Goal: Find specific fact: Find specific fact

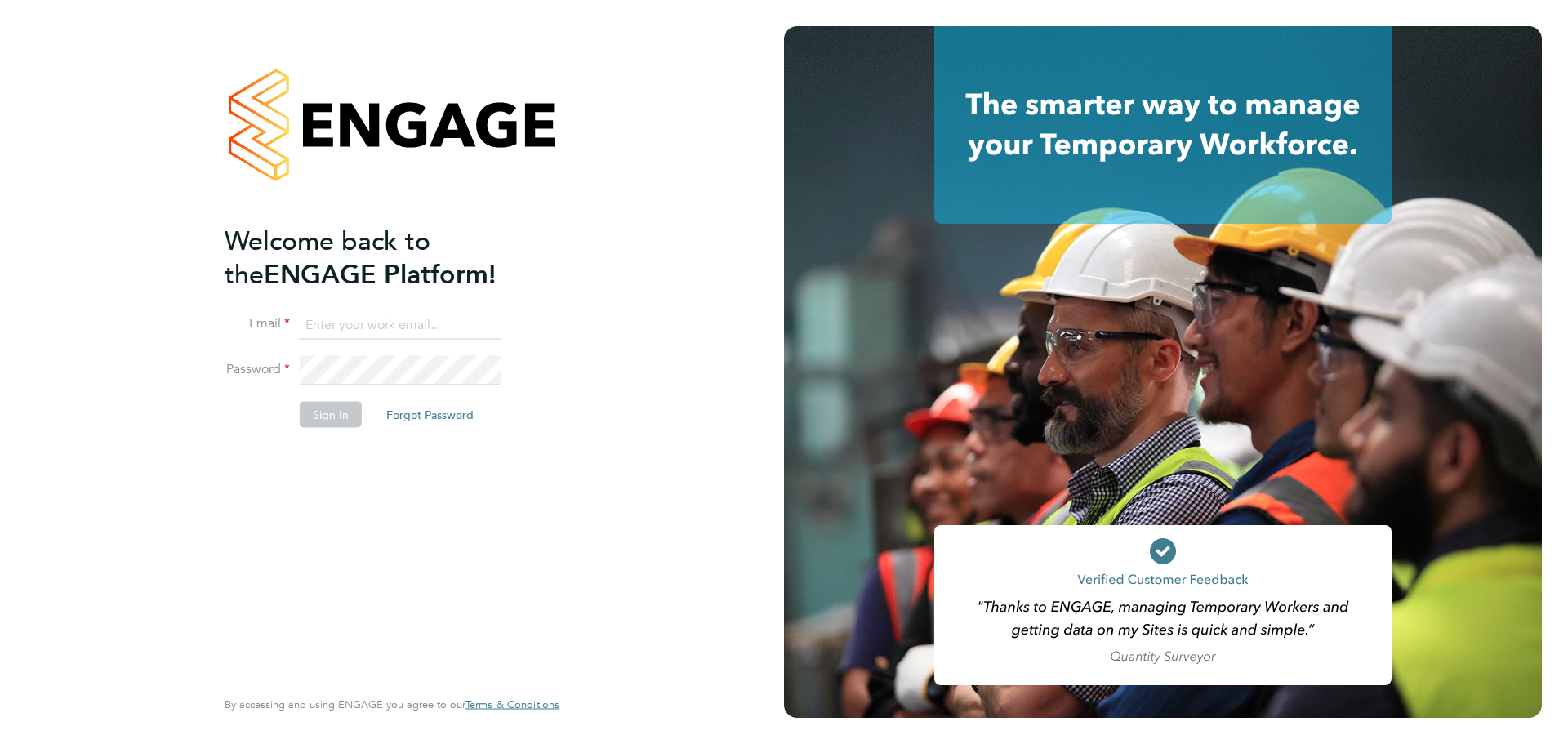
type input "iryna.blair@mclarenresourcing.co.uk"
click at [330, 407] on button "Sign In" at bounding box center [330, 414] width 62 height 26
drag, startPoint x: 343, startPoint y: 423, endPoint x: 528, endPoint y: 420, distance: 185.0
click at [343, 422] on div "Sorry, we are having problems connecting to our services." at bounding box center [392, 372] width 784 height 744
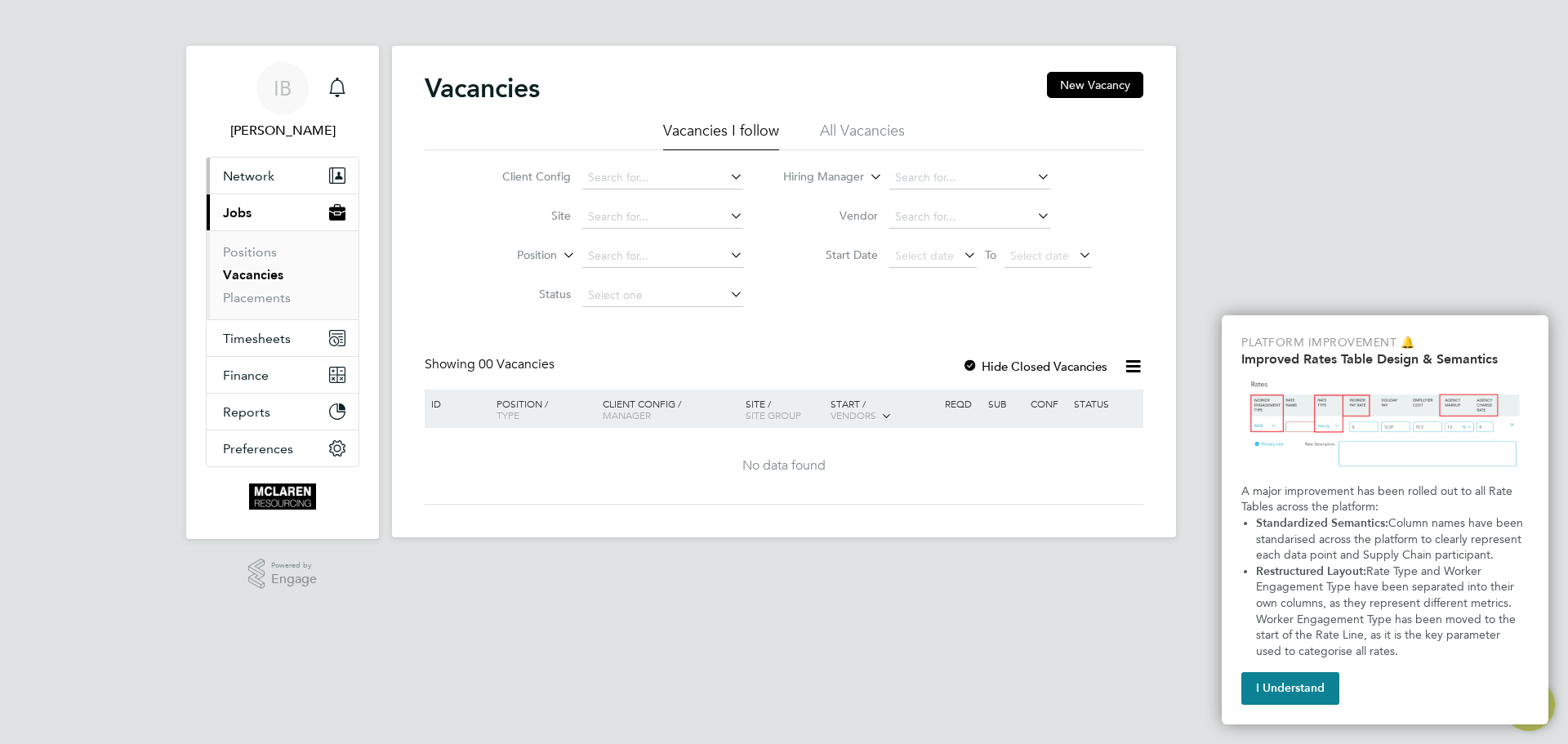
click at [264, 176] on span "Network" at bounding box center [249, 175] width 52 height 15
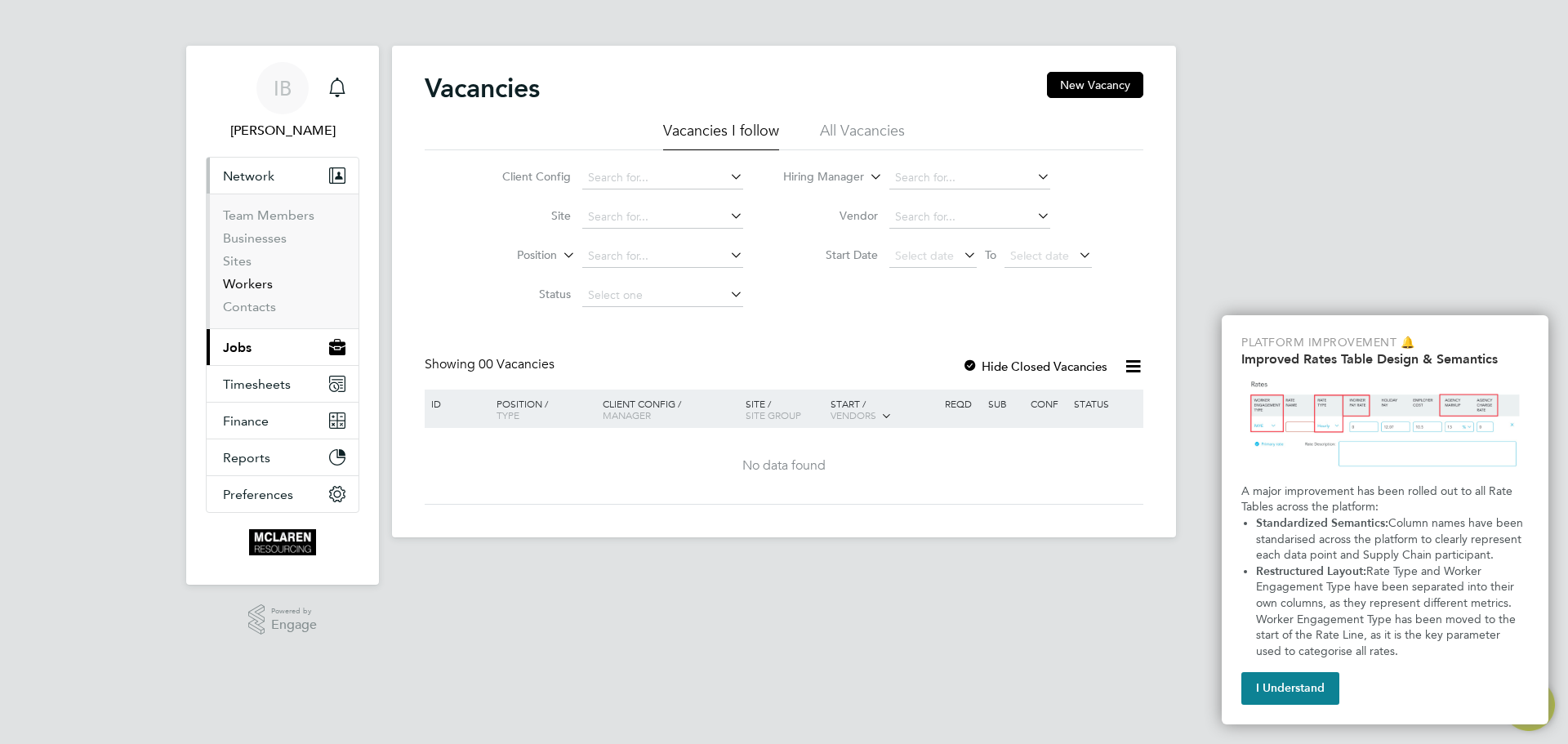
click at [248, 288] on link "Workers" at bounding box center [248, 283] width 50 height 15
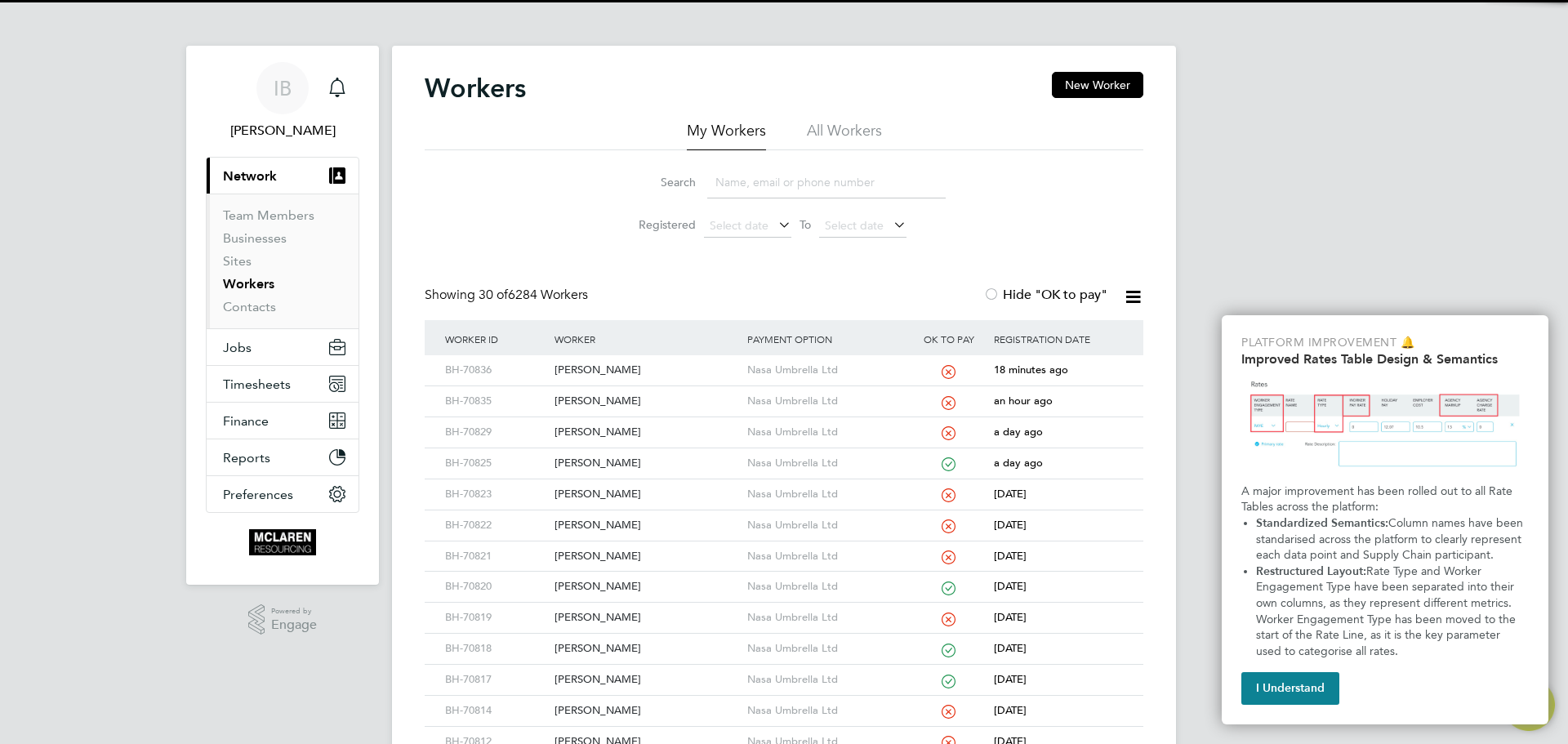
click at [752, 188] on input at bounding box center [826, 183] width 238 height 32
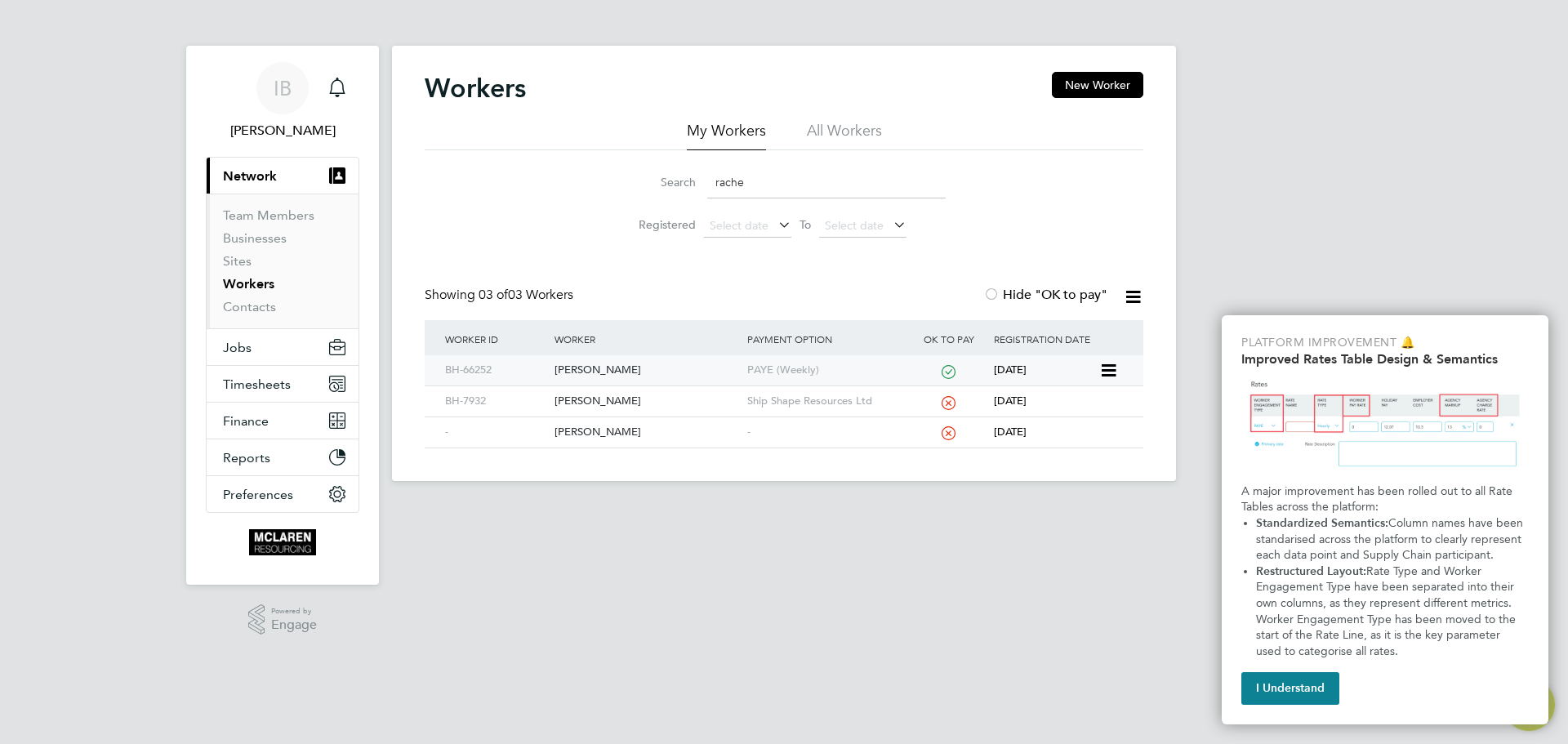
type input "rache"
click at [600, 367] on div "Rachel Willan" at bounding box center [646, 371] width 192 height 30
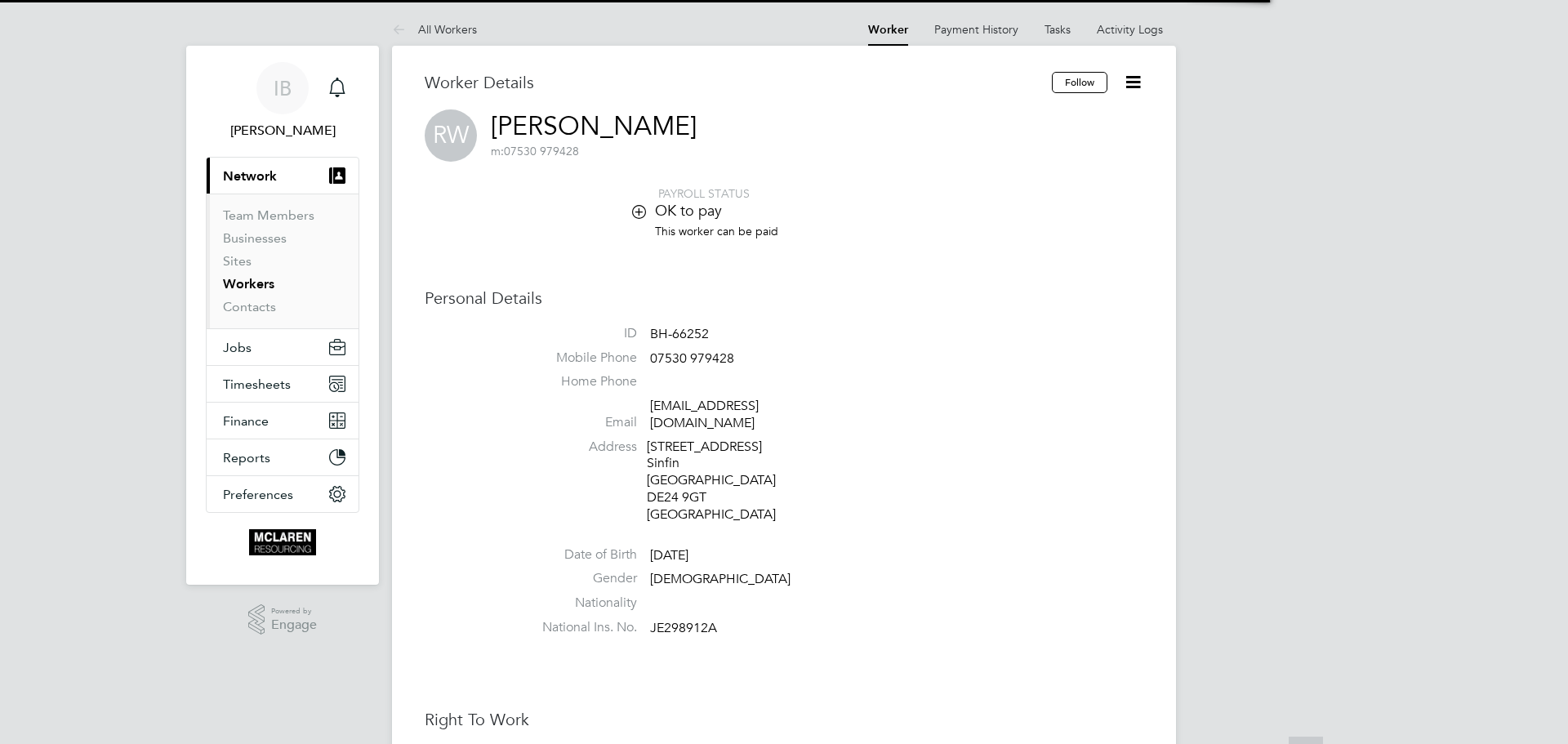
scroll to position [408, 0]
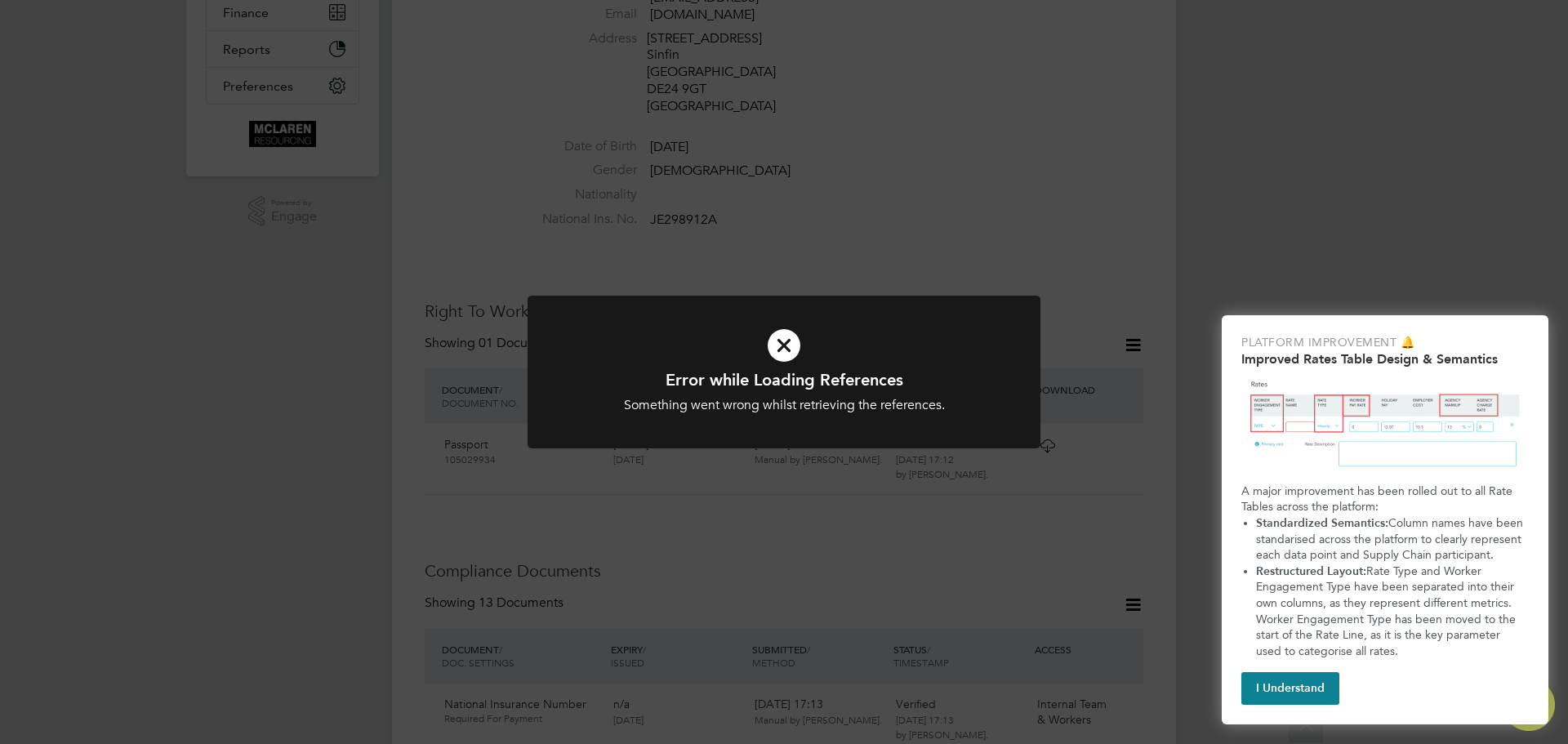
click at [780, 344] on icon at bounding box center [783, 345] width 424 height 63
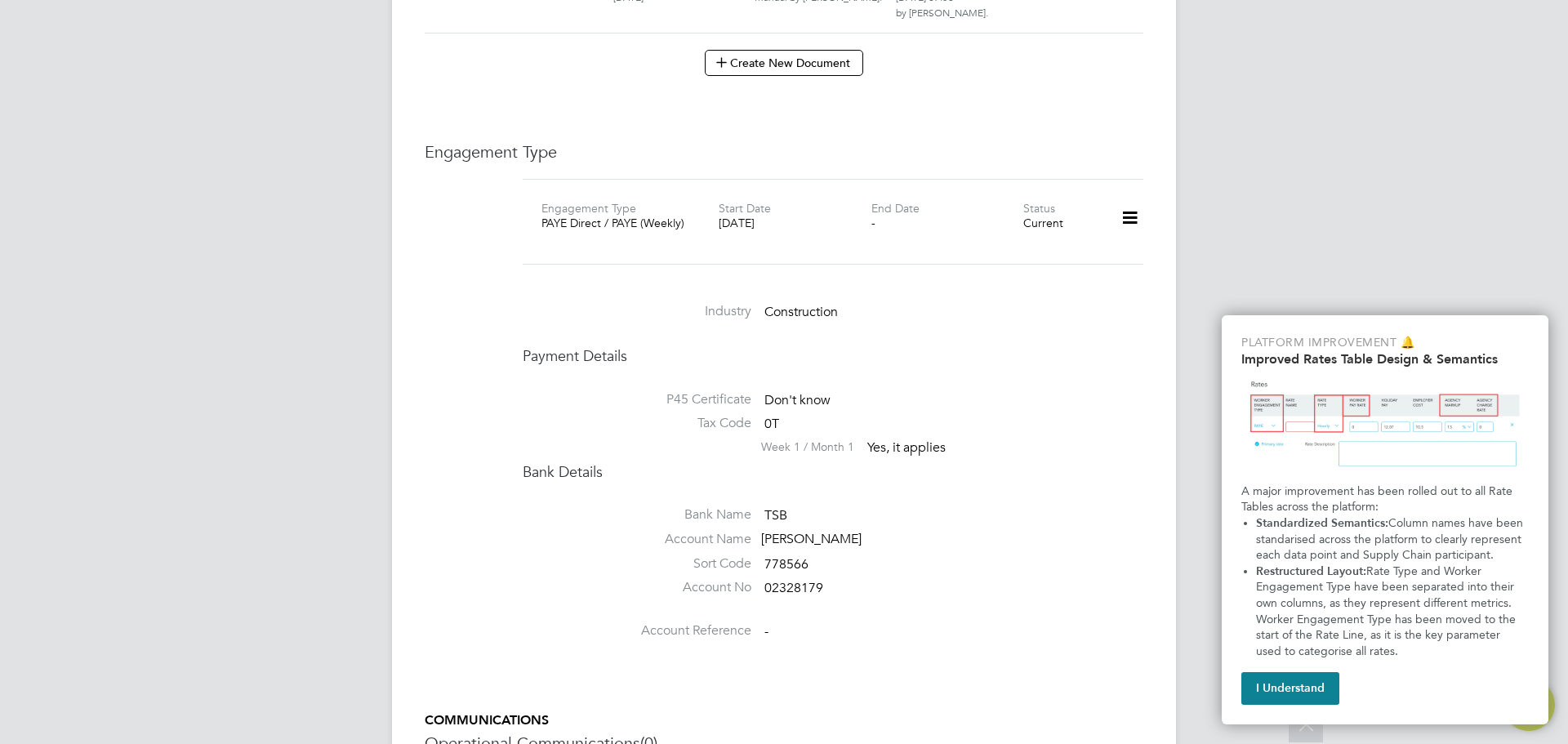
scroll to position [2205, 0]
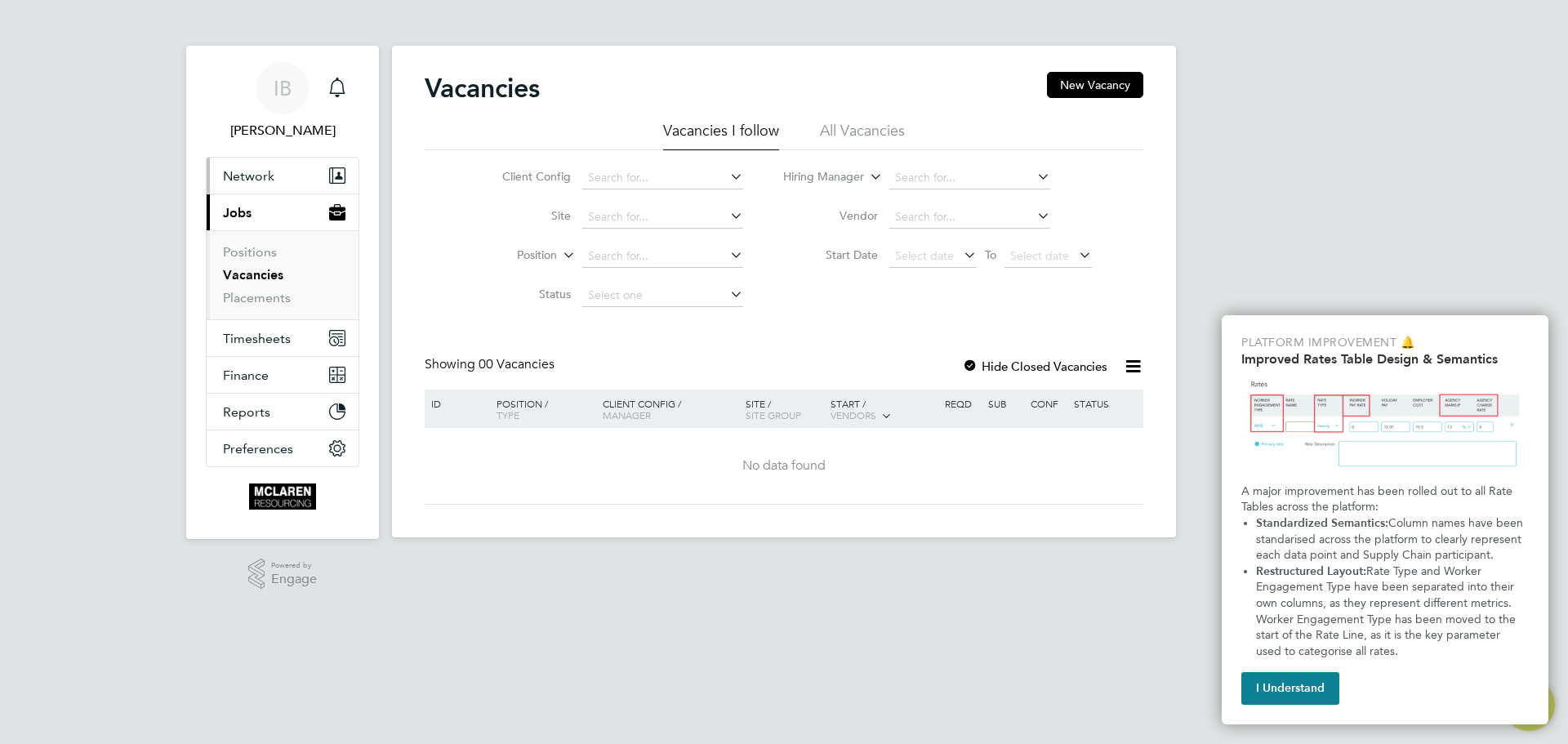
click at [262, 170] on span "Network" at bounding box center [249, 175] width 52 height 15
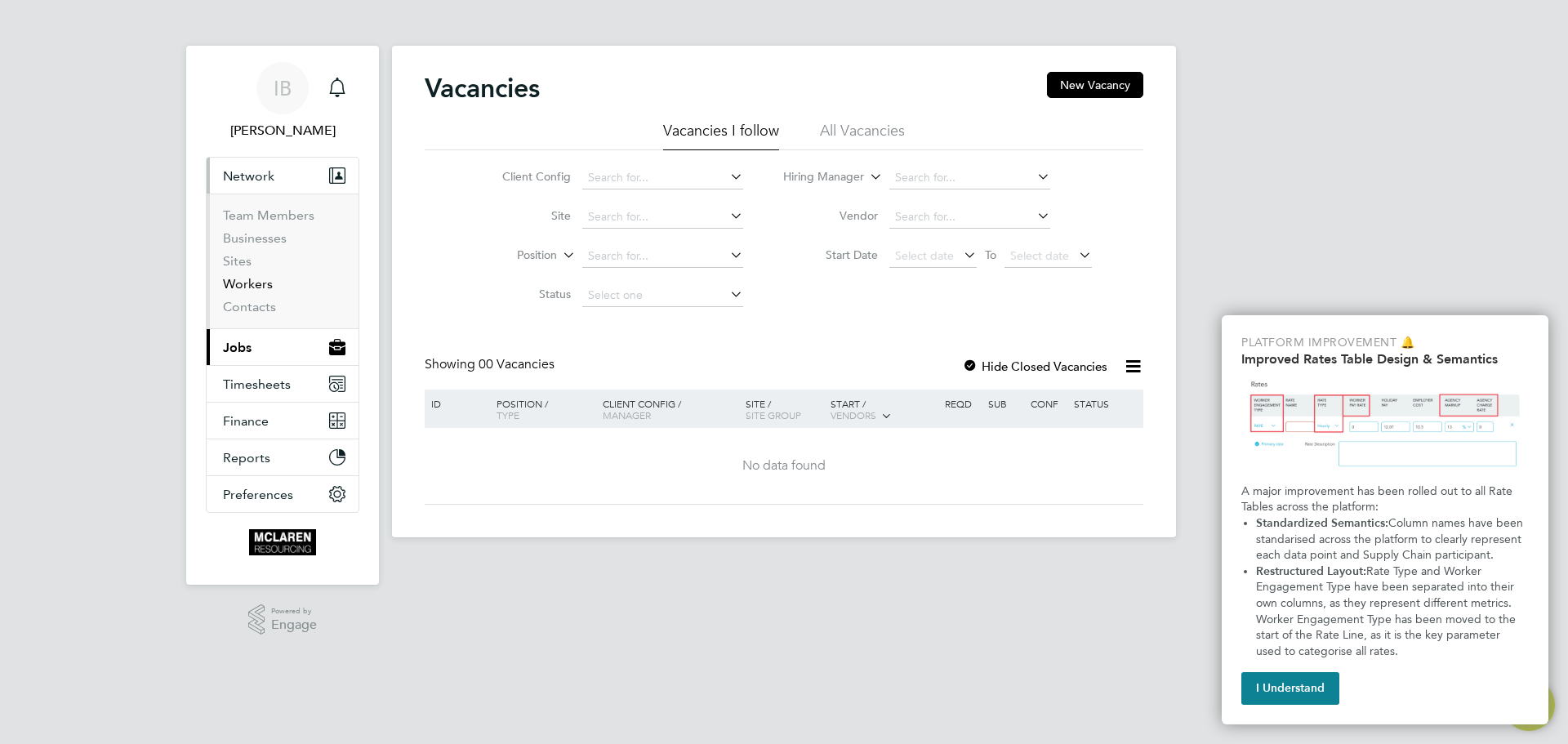
click at [264, 285] on link "Workers" at bounding box center [248, 283] width 50 height 15
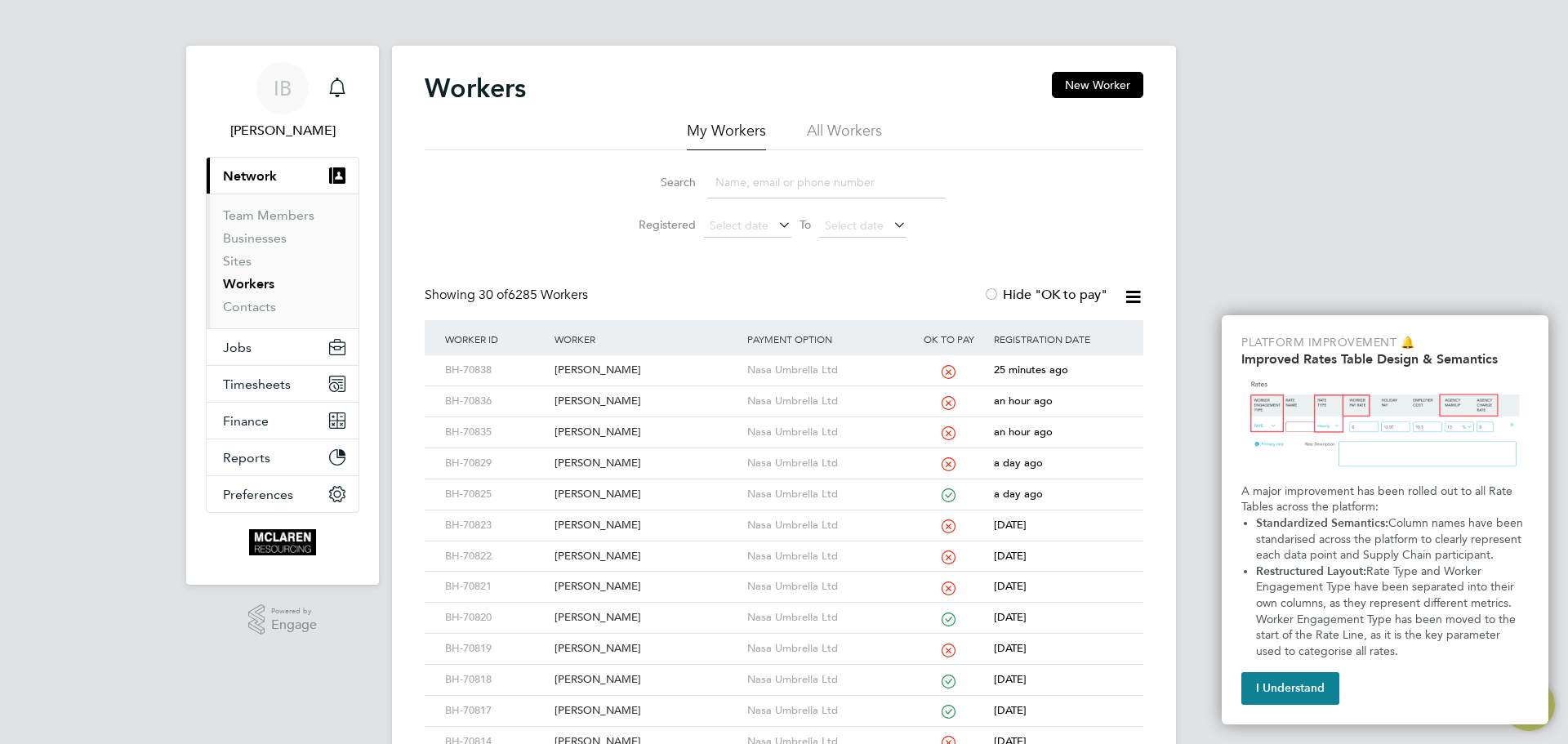
click at [745, 188] on input at bounding box center [826, 183] width 238 height 32
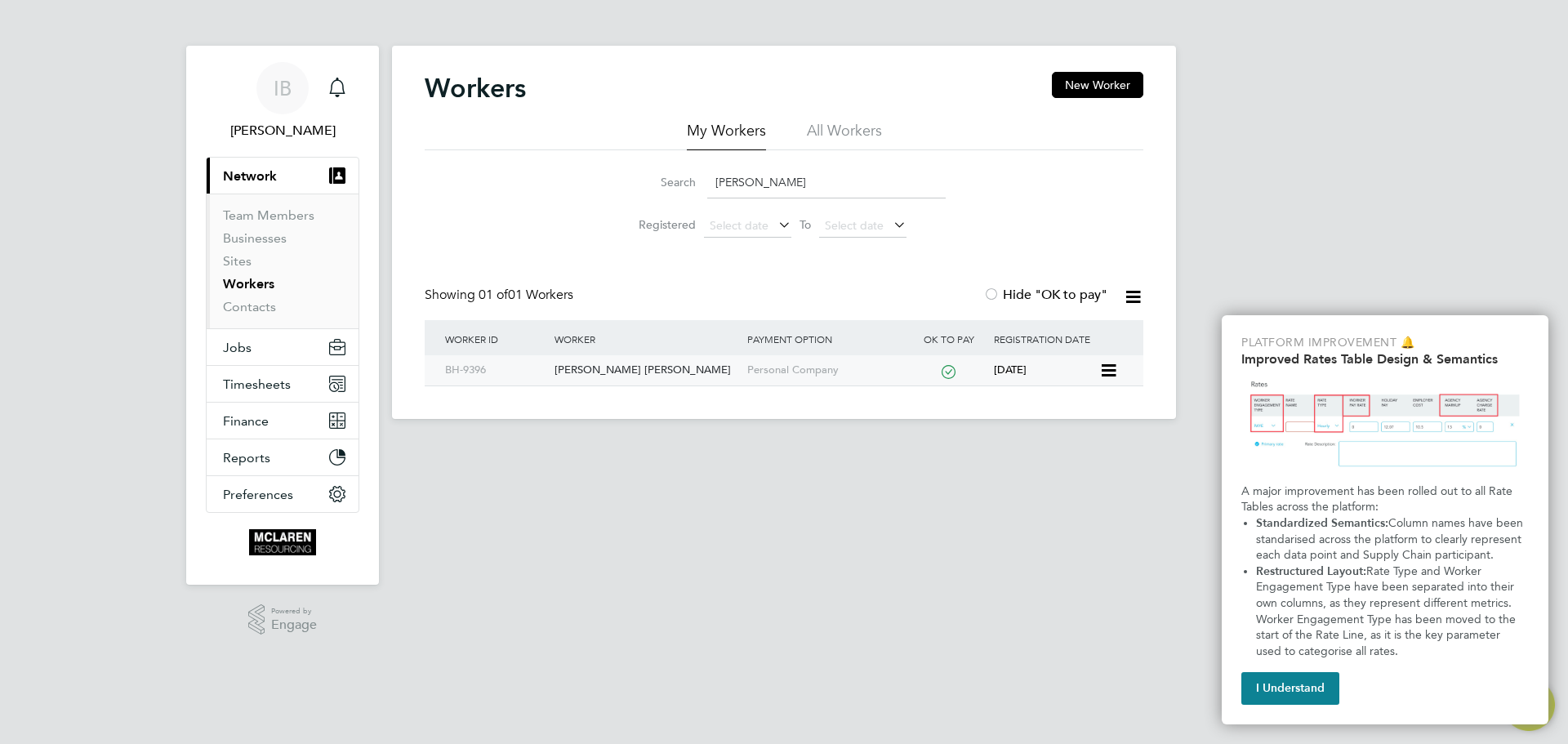
type input "ciprian rad"
click at [624, 370] on div "Ciprian Svetozar Radu" at bounding box center [646, 371] width 192 height 30
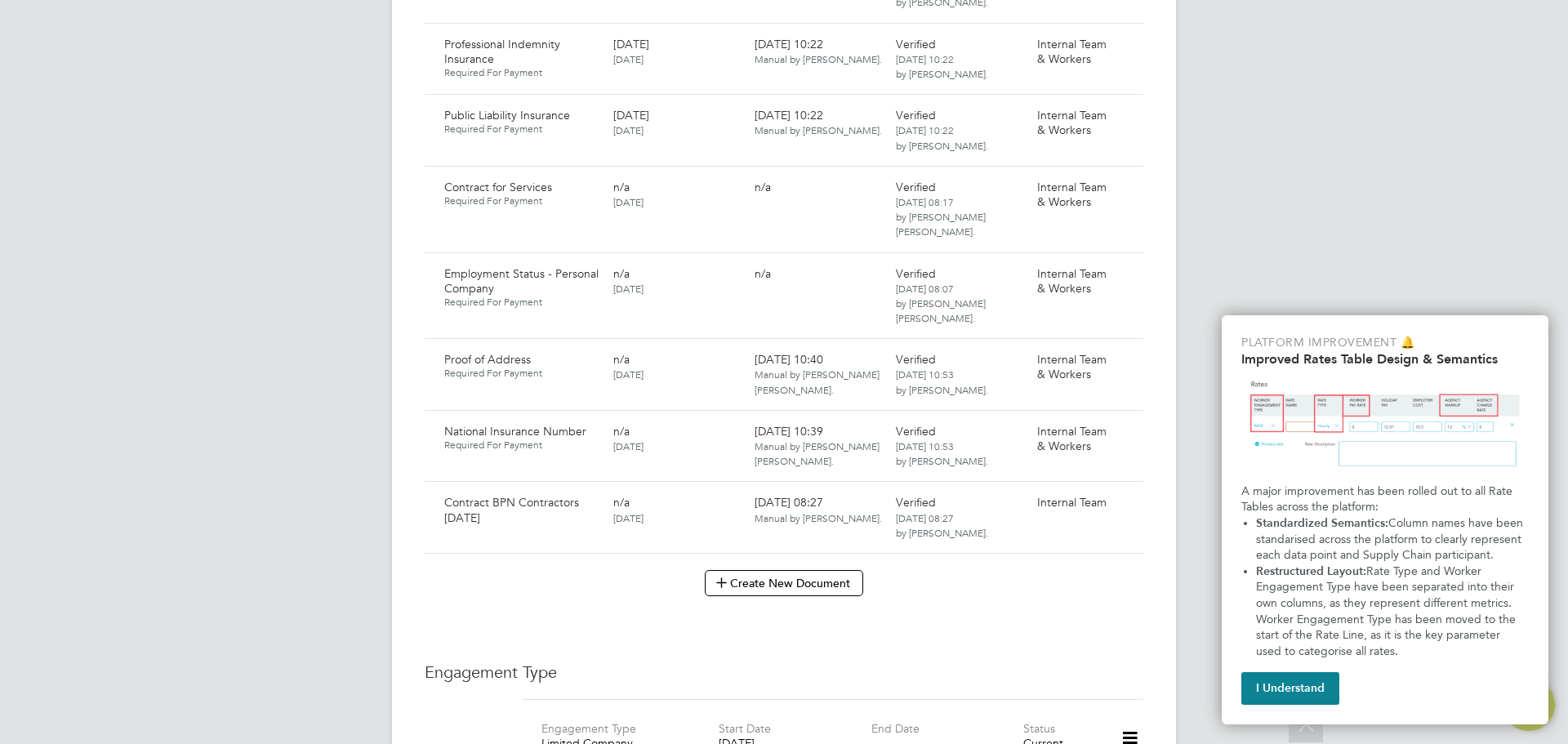
scroll to position [3757, 0]
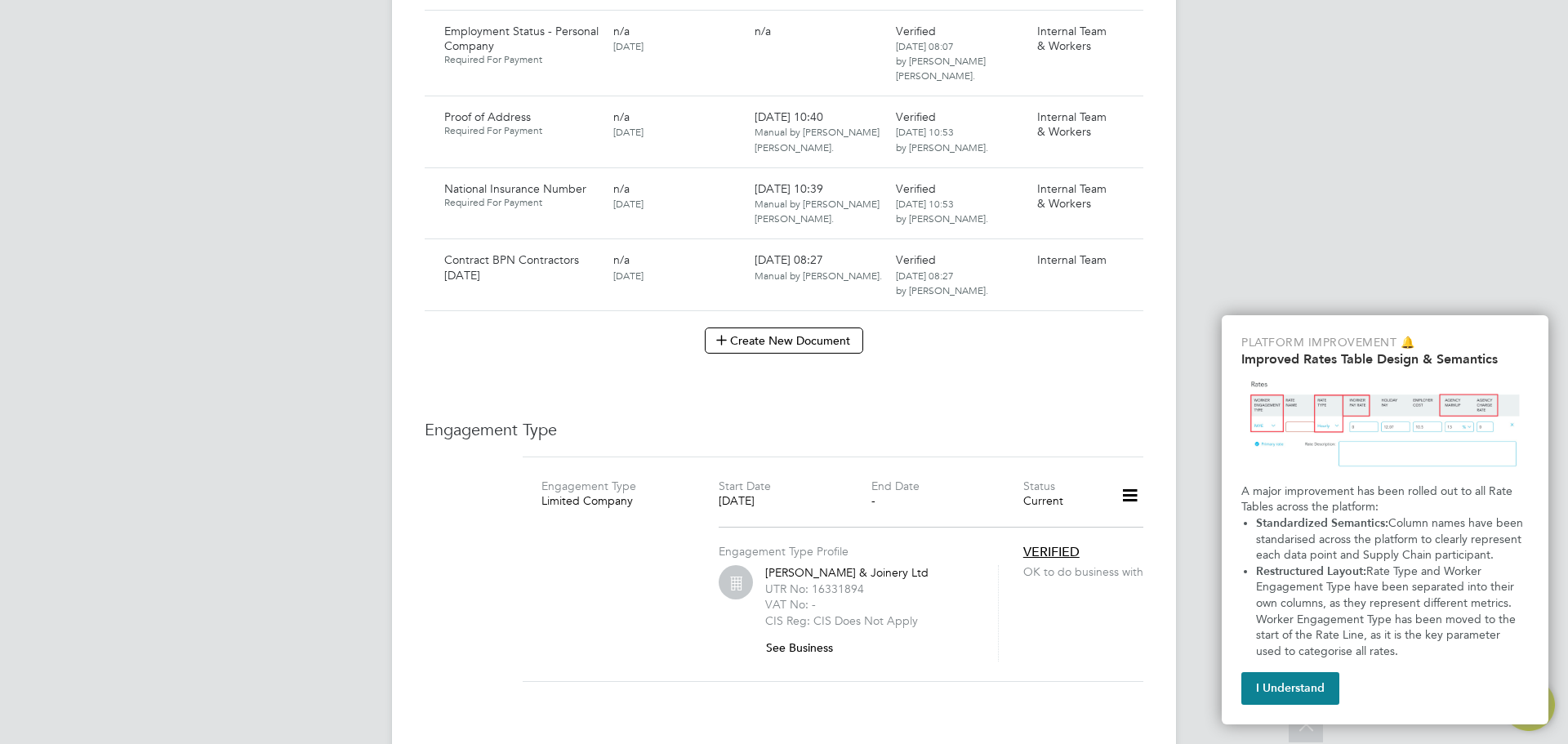
click at [732, 565] on icon at bounding box center [736, 582] width 34 height 34
click at [801, 634] on button "See Business" at bounding box center [805, 647] width 81 height 26
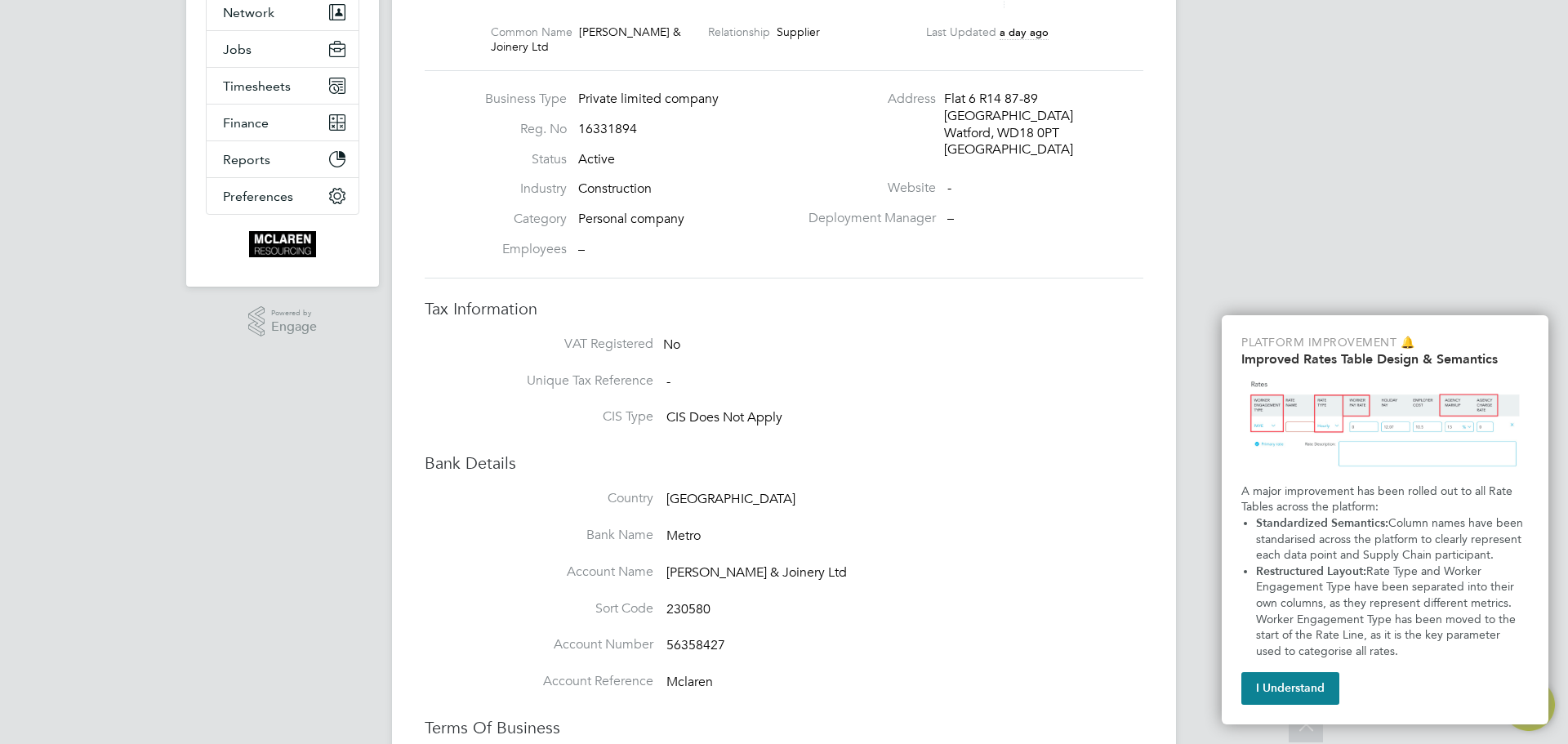
scroll to position [81, 0]
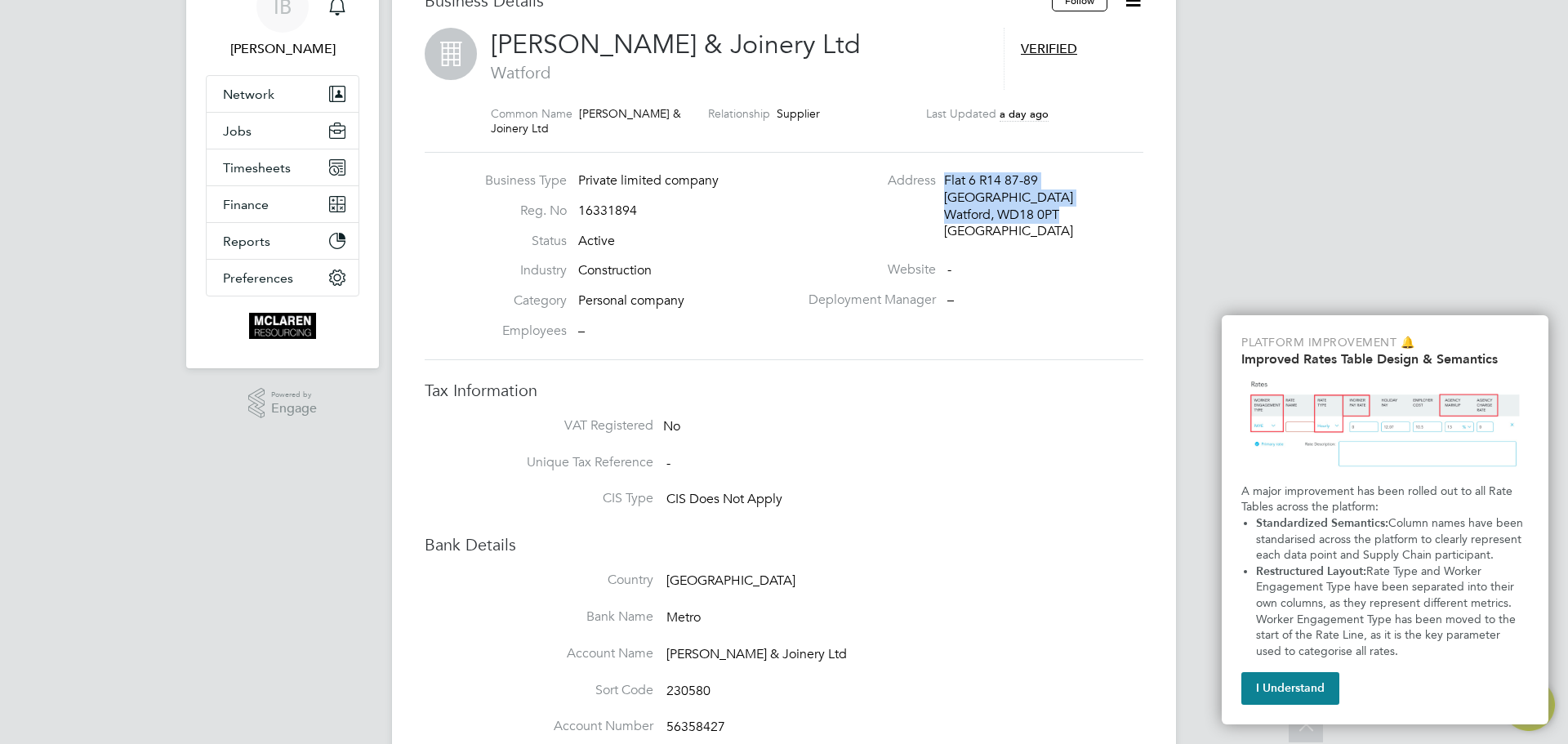
drag, startPoint x: 947, startPoint y: 165, endPoint x: 1062, endPoint y: 203, distance: 121.1
click at [1062, 203] on div "[STREET_ADDRESS]" at bounding box center [1022, 206] width 155 height 68
copy div "[STREET_ADDRESS]"
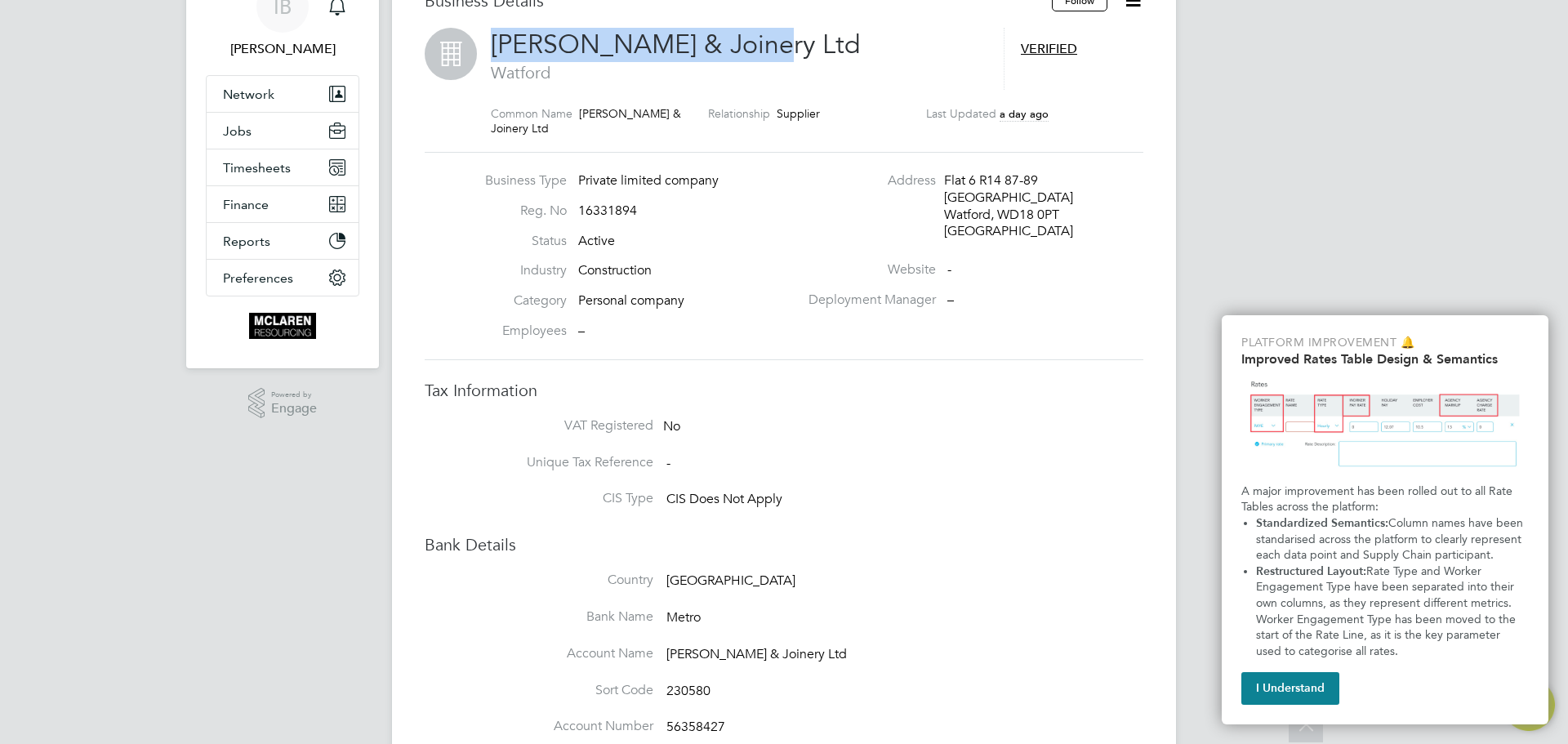
drag, startPoint x: 746, startPoint y: 43, endPoint x: 499, endPoint y: 42, distance: 247.0
click at [499, 42] on h2 "[PERSON_NAME] & Joinery Ltd Watford" at bounding box center [739, 55] width 496 height 55
copy span "[PERSON_NAME] & Joinery Ltd"
